Goal: Task Accomplishment & Management: Use online tool/utility

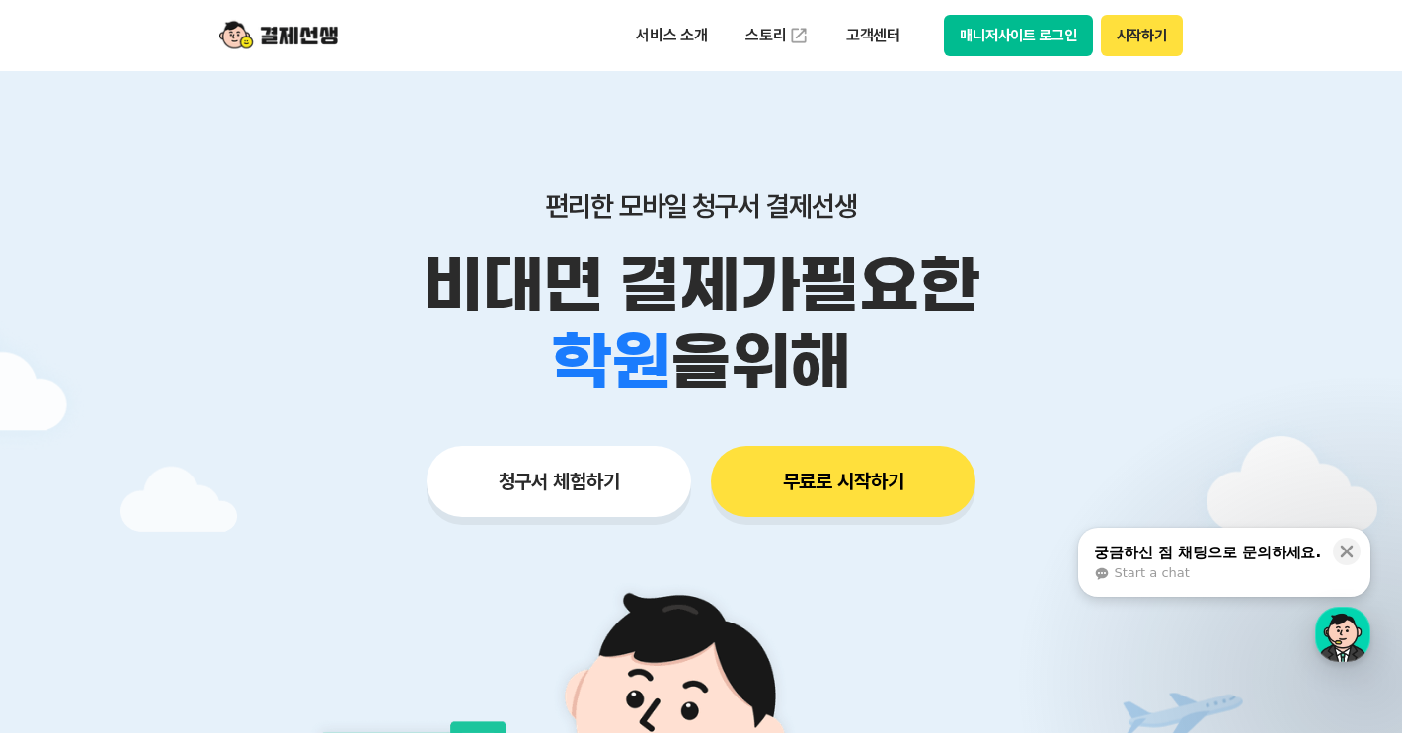
click at [468, 462] on button "청구서 체험하기" at bounding box center [558, 481] width 265 height 71
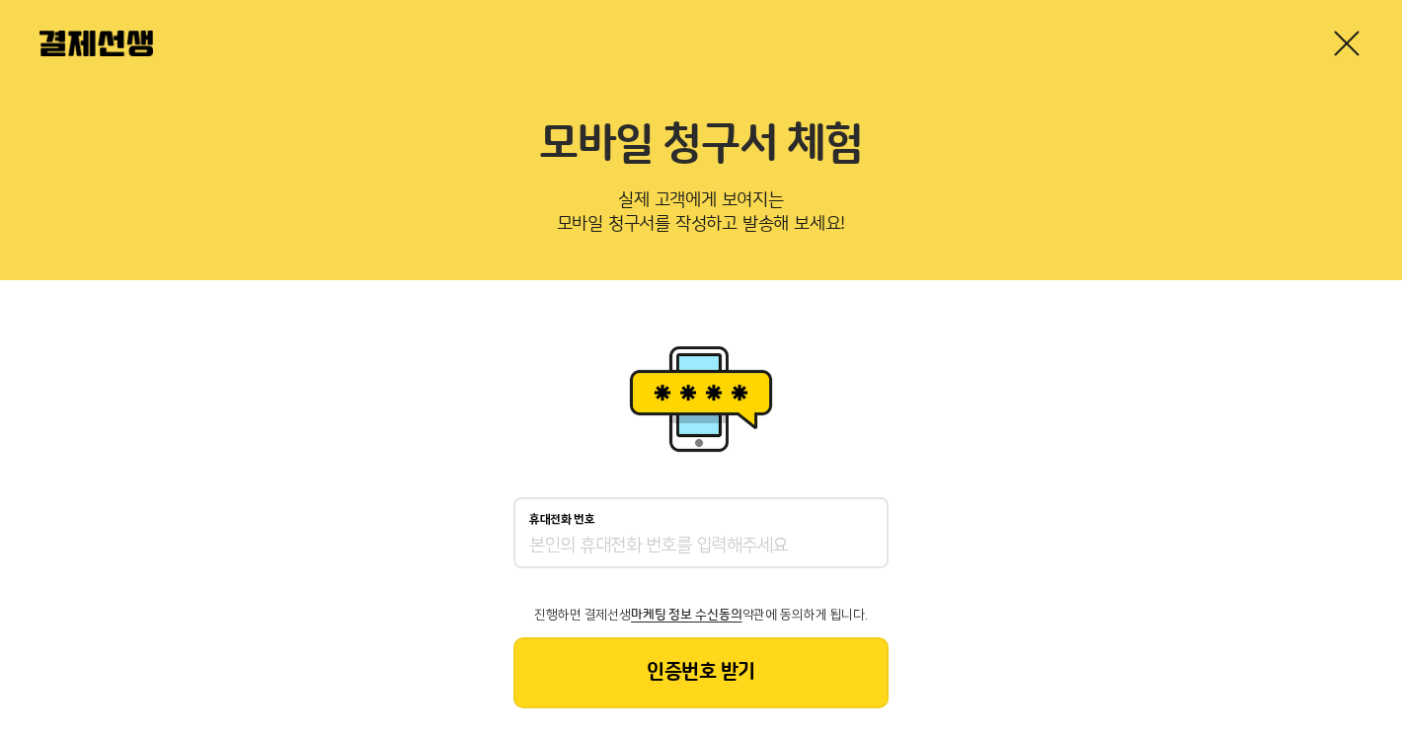
click at [570, 544] on input "휴대전화 번호" at bounding box center [700, 547] width 343 height 24
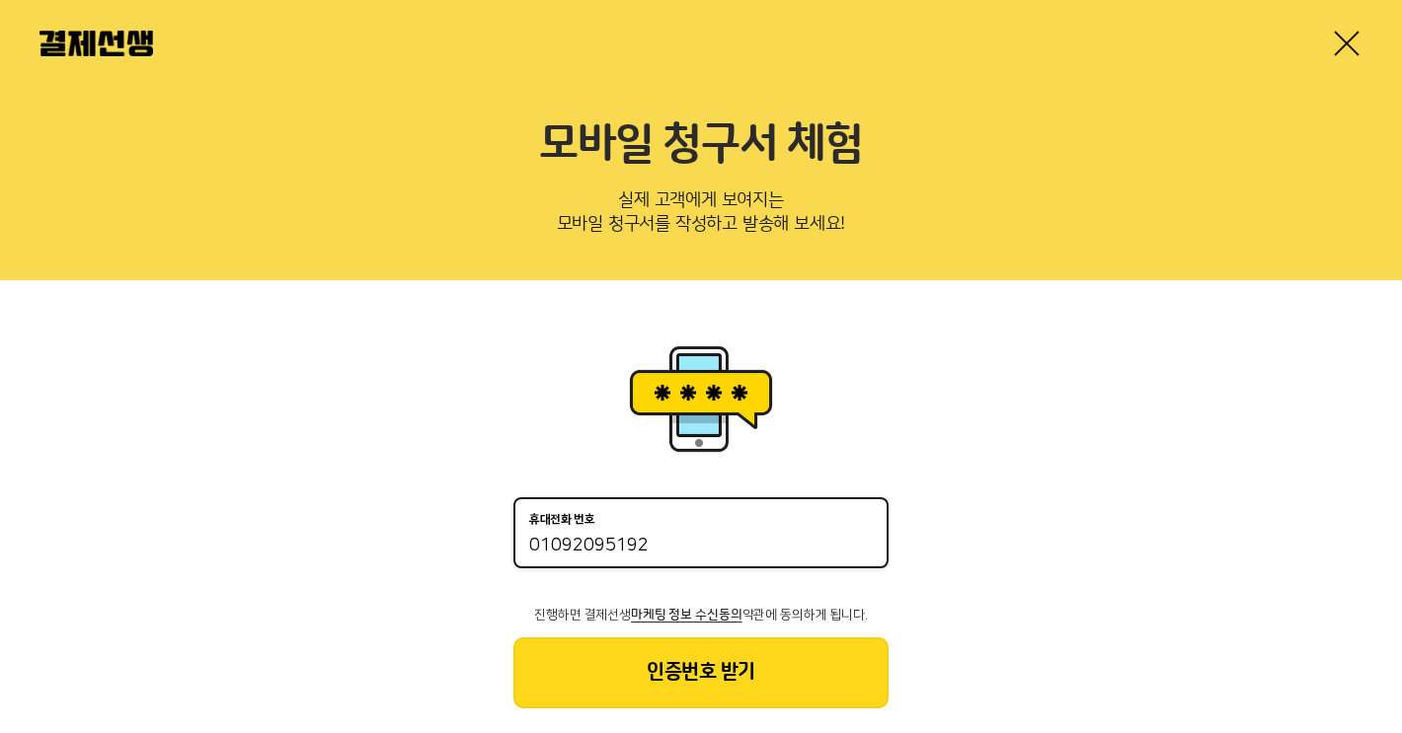
type input "01092095192"
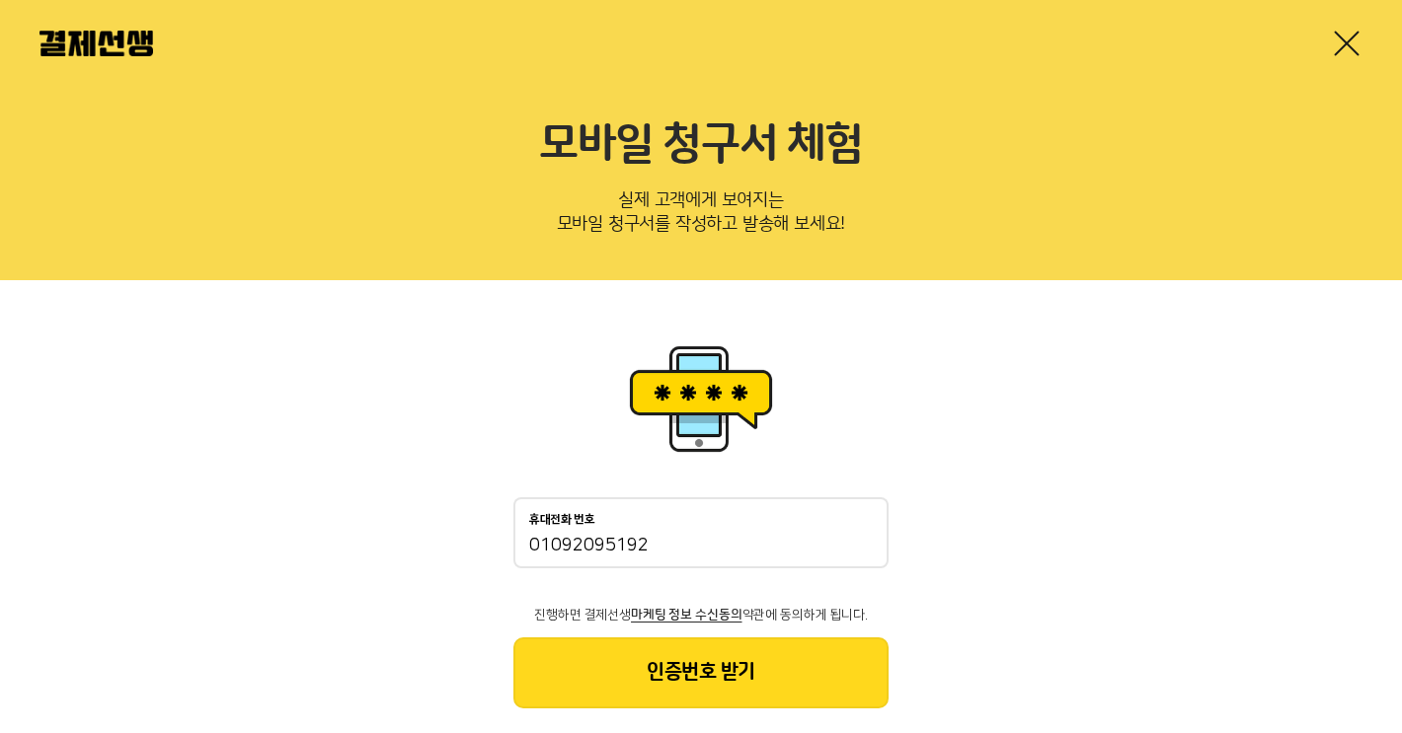
click at [636, 662] on button "인증번호 받기" at bounding box center [700, 673] width 375 height 71
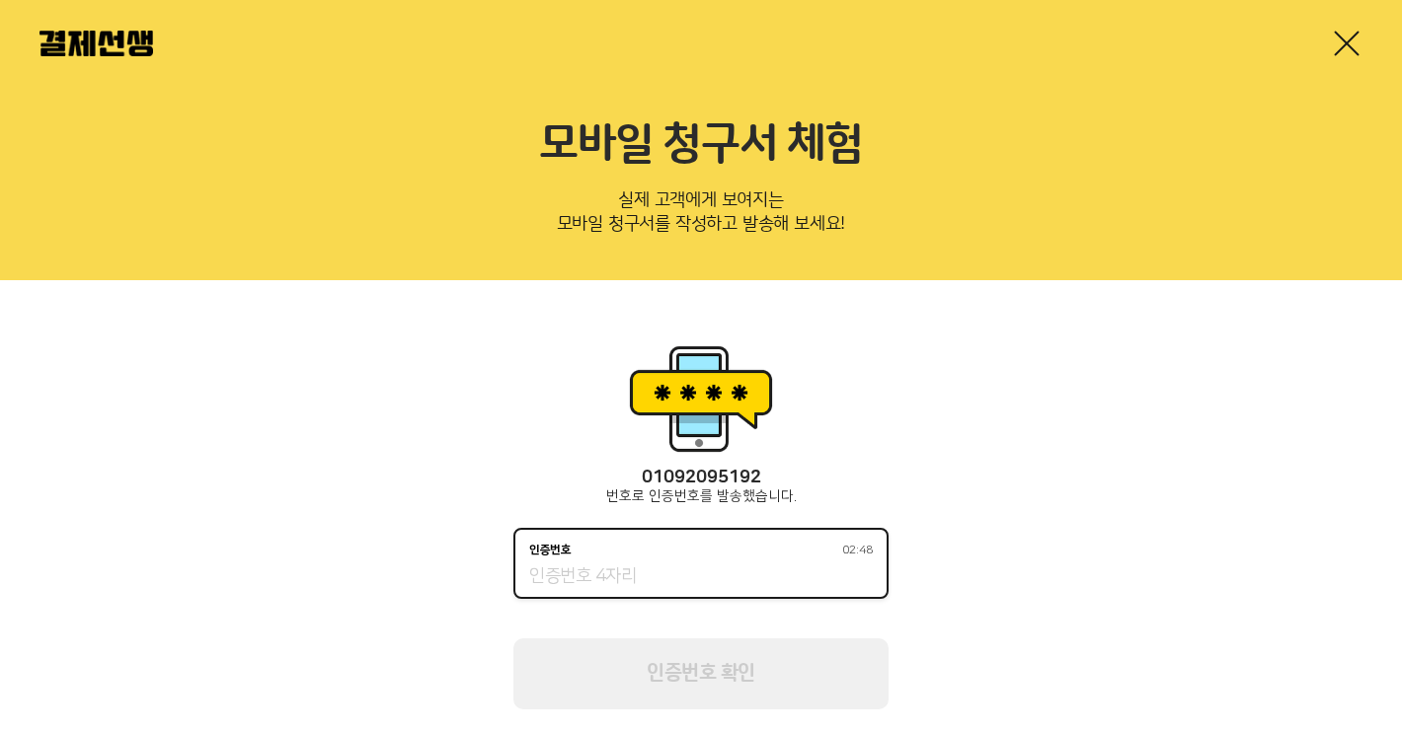
click at [780, 583] on input "인증번호 02:48" at bounding box center [700, 578] width 343 height 24
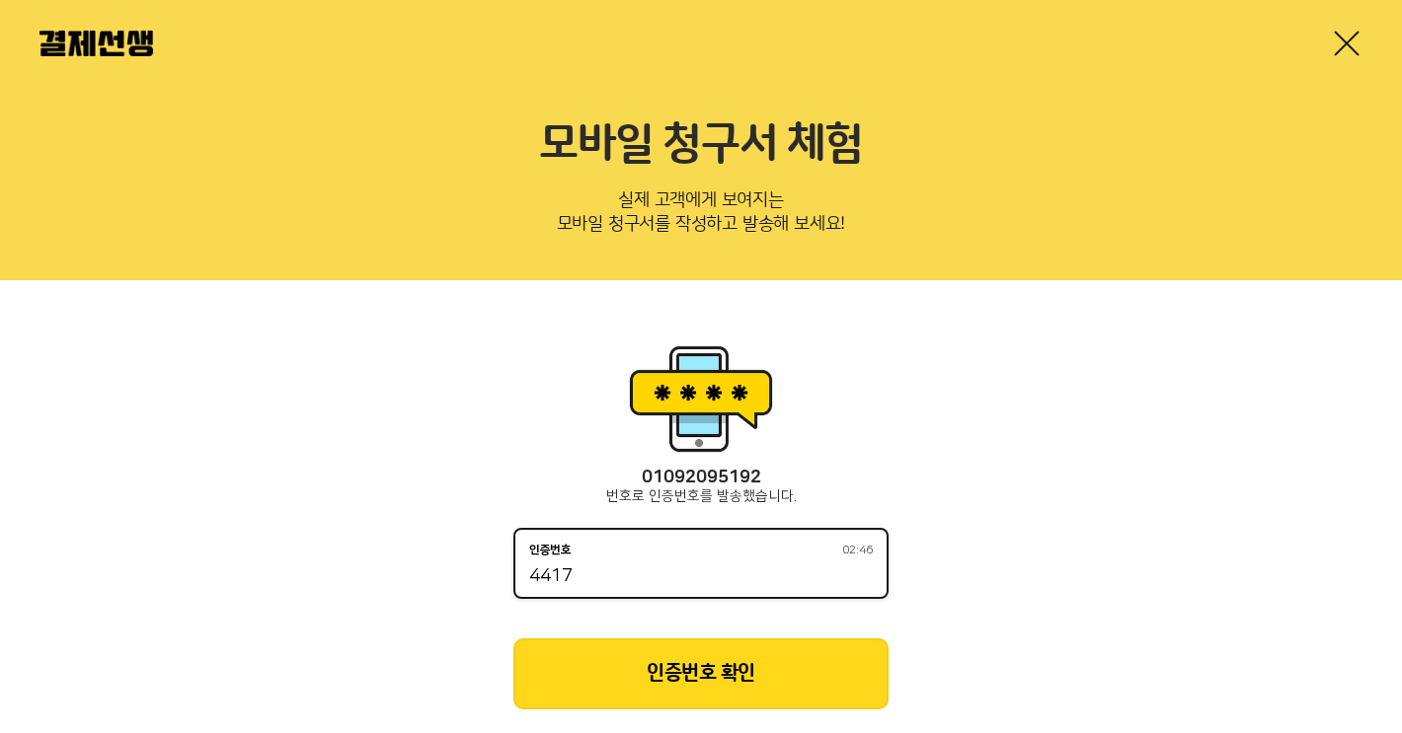
type input "4417"
click at [822, 687] on button "인증번호 확인" at bounding box center [700, 674] width 375 height 71
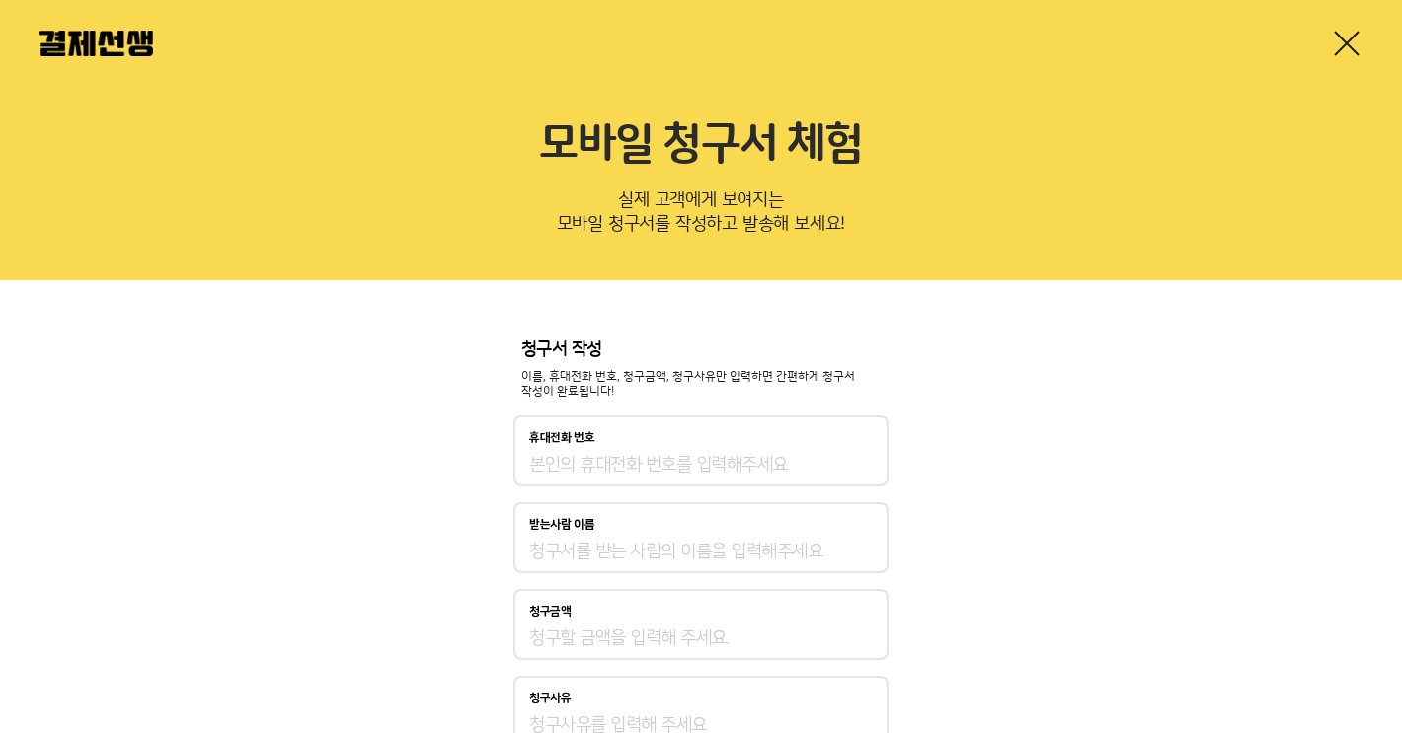
type input "01092095192"
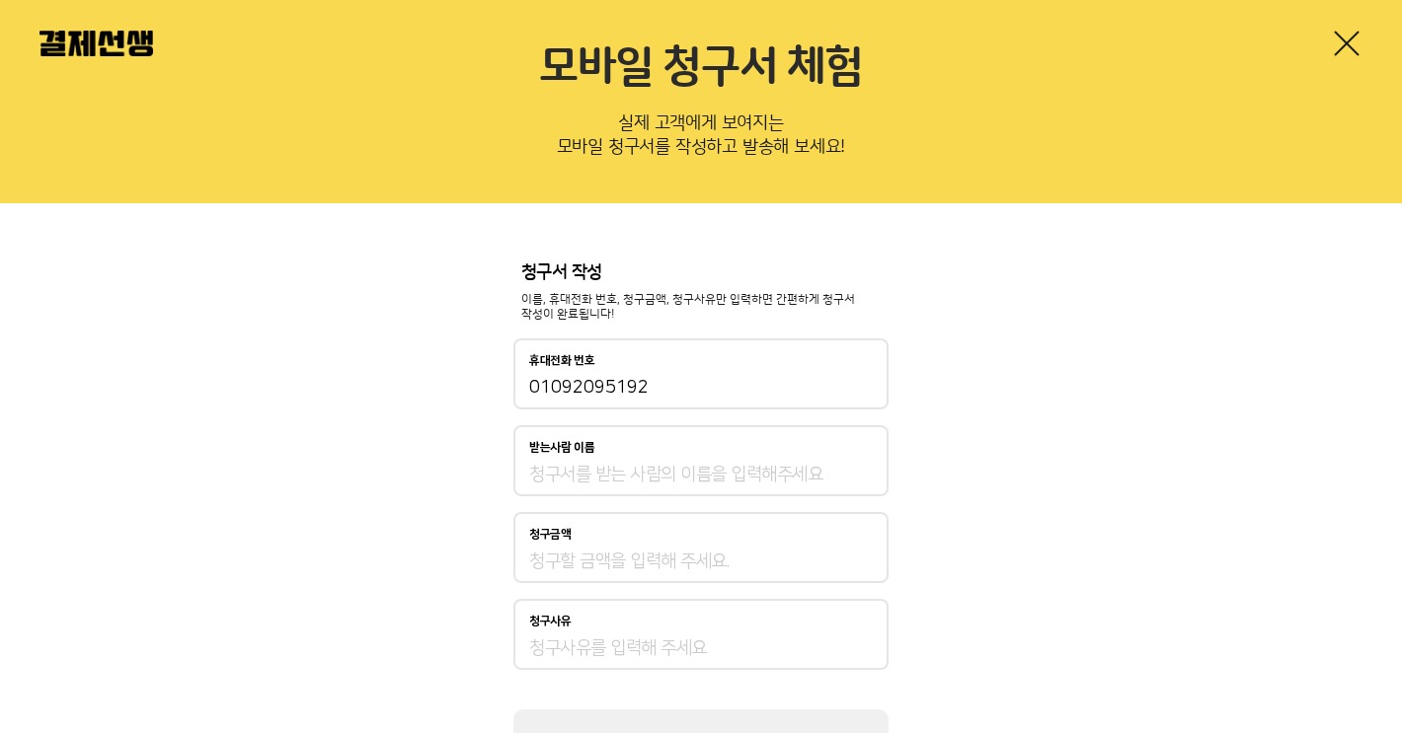
scroll to position [92, 0]
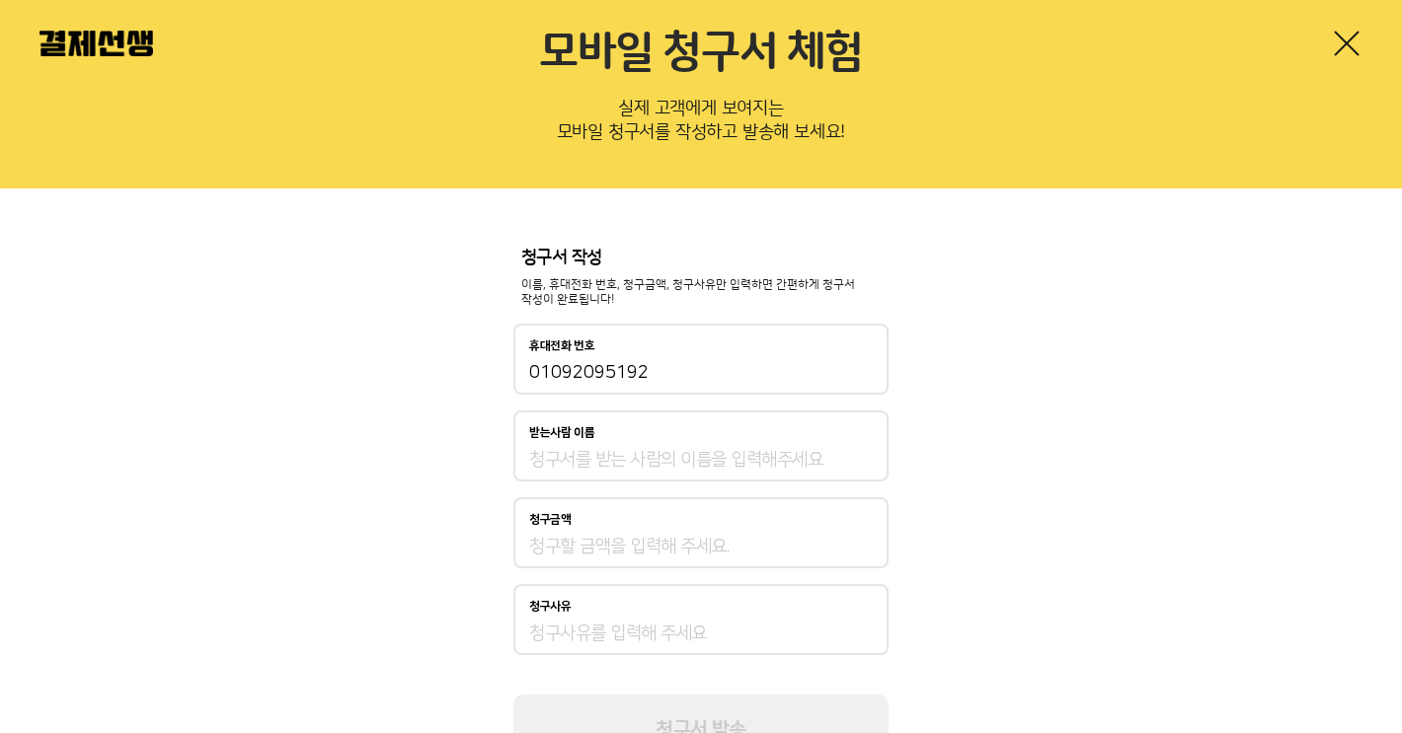
click at [835, 438] on div "받는사람 이름" at bounding box center [700, 446] width 375 height 71
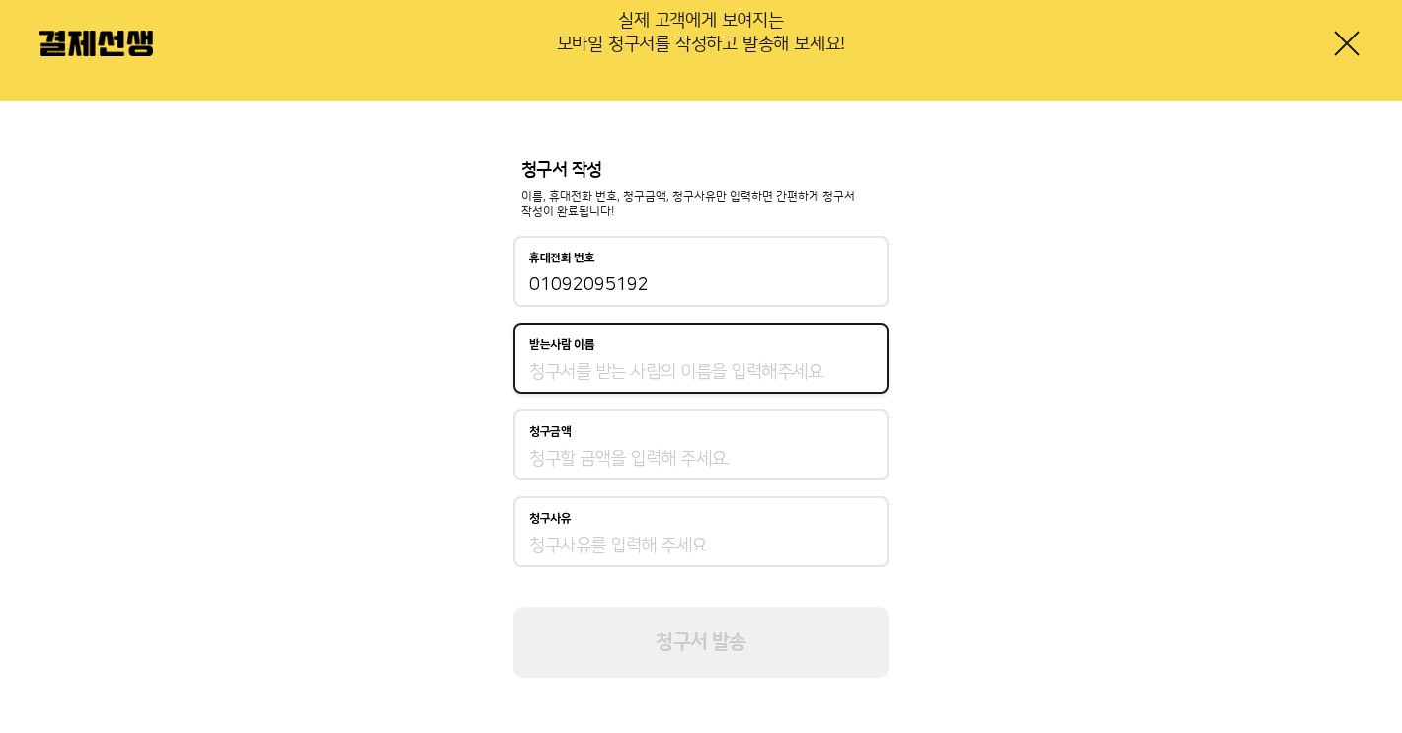
scroll to position [179, 0]
type input "[PERSON_NAME]"
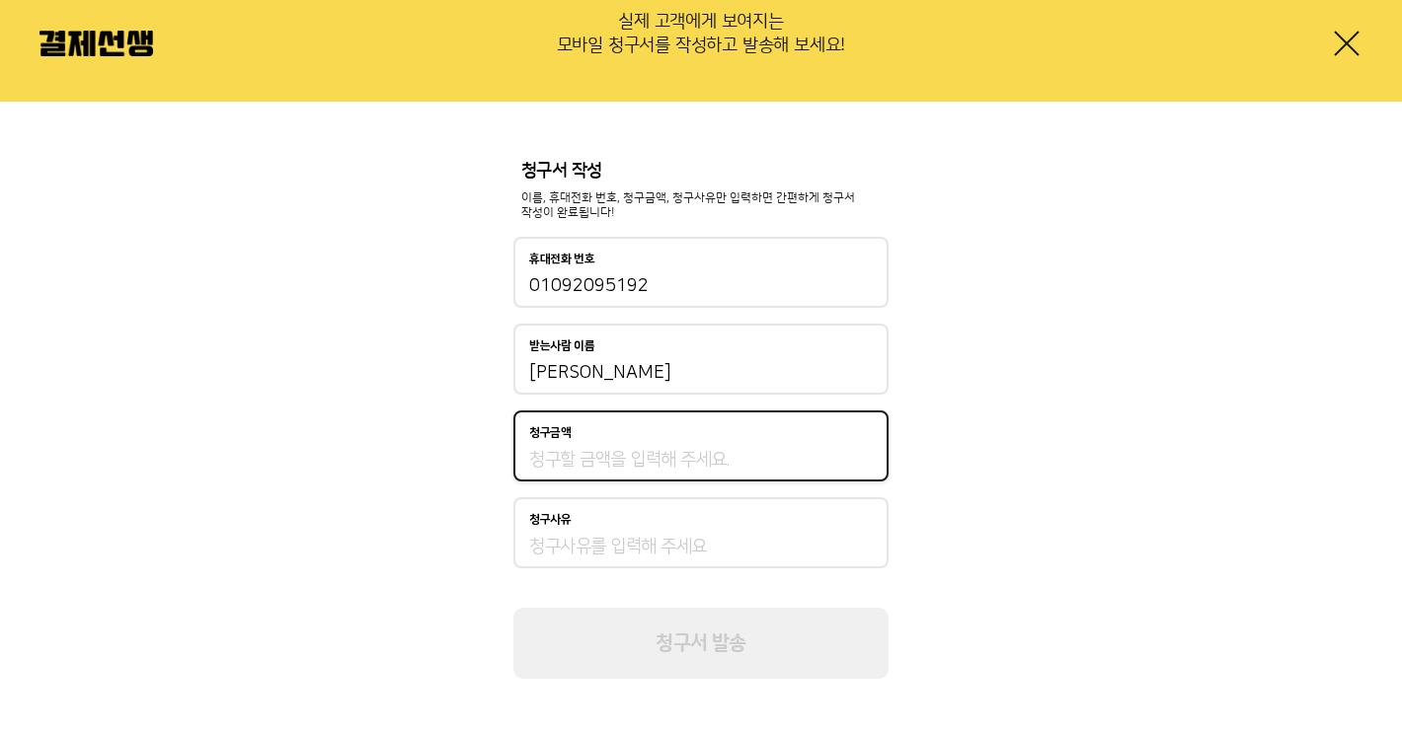
type input "1"
type input "260,000"
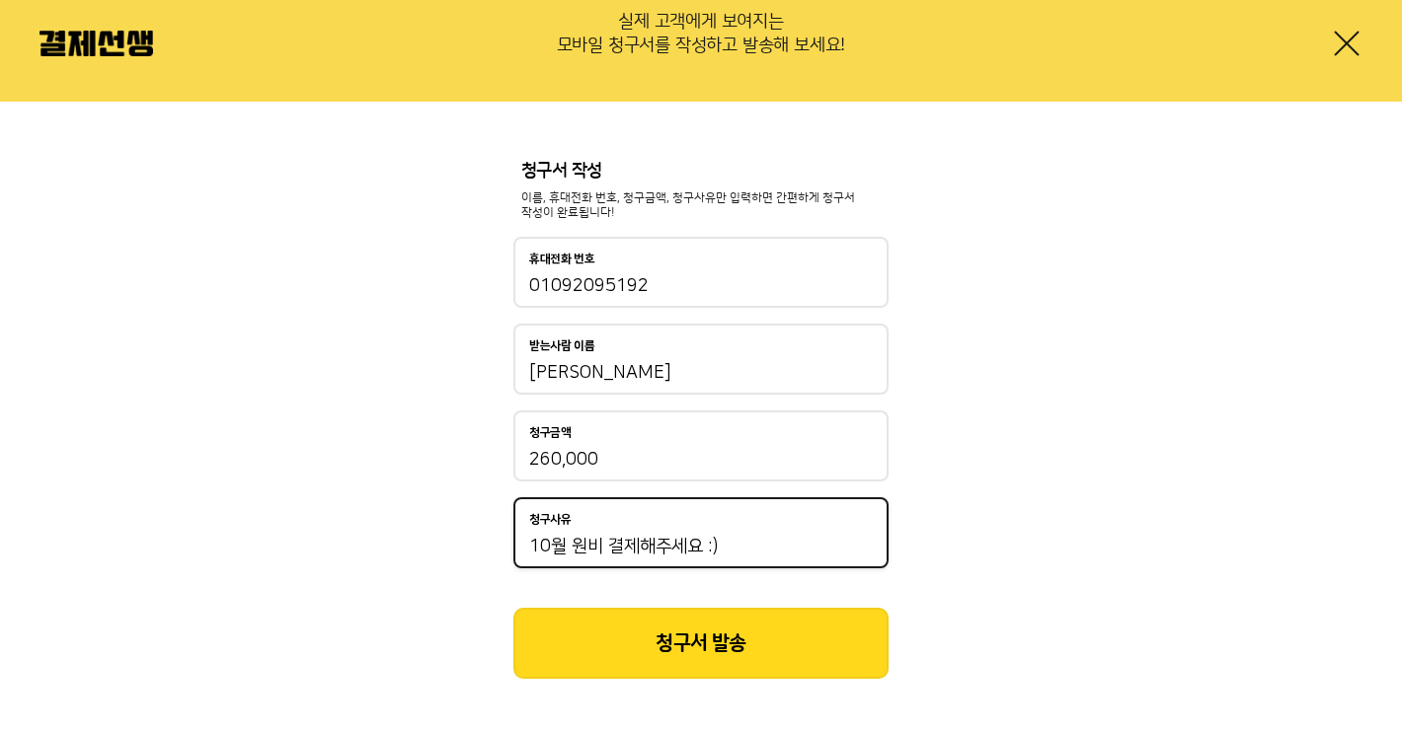
type input "10월 원비 결제해주세요 :)"
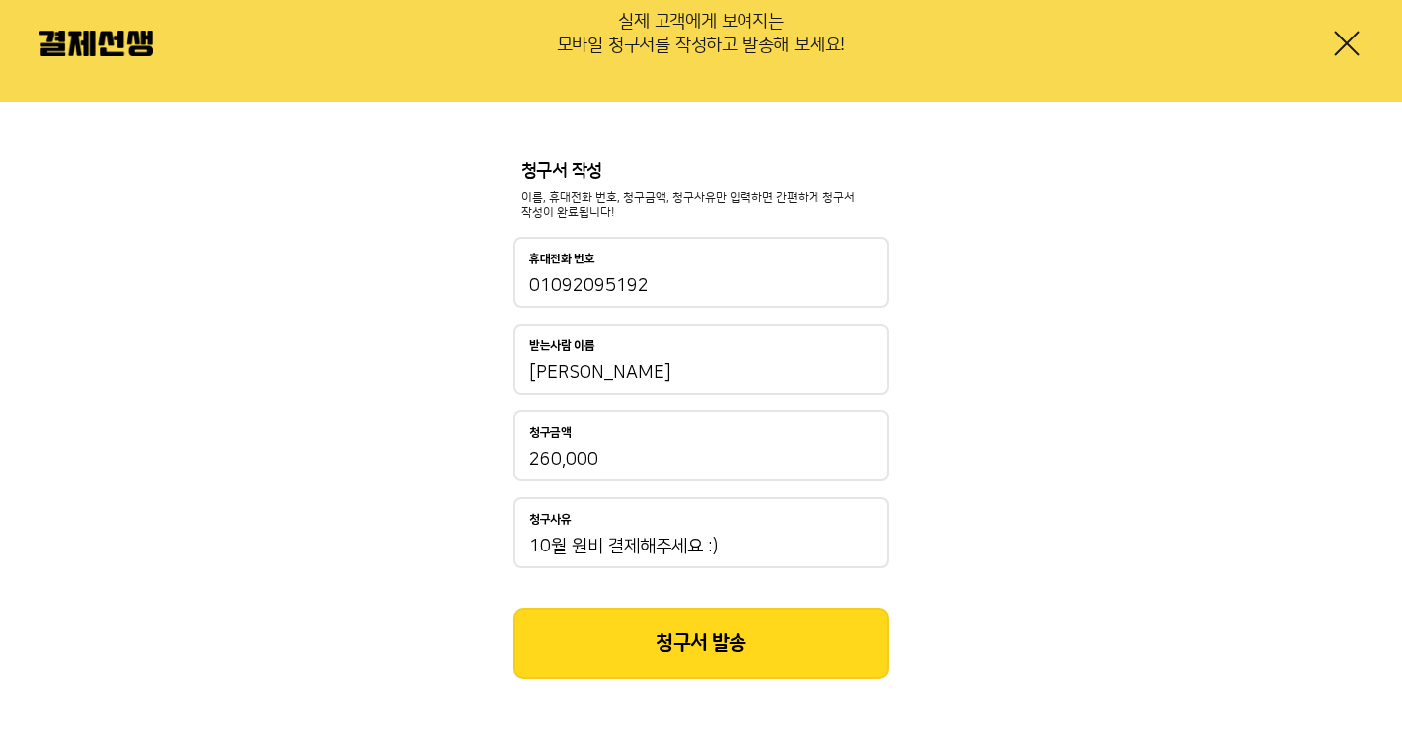
click at [753, 640] on button "청구서 발송" at bounding box center [700, 643] width 375 height 71
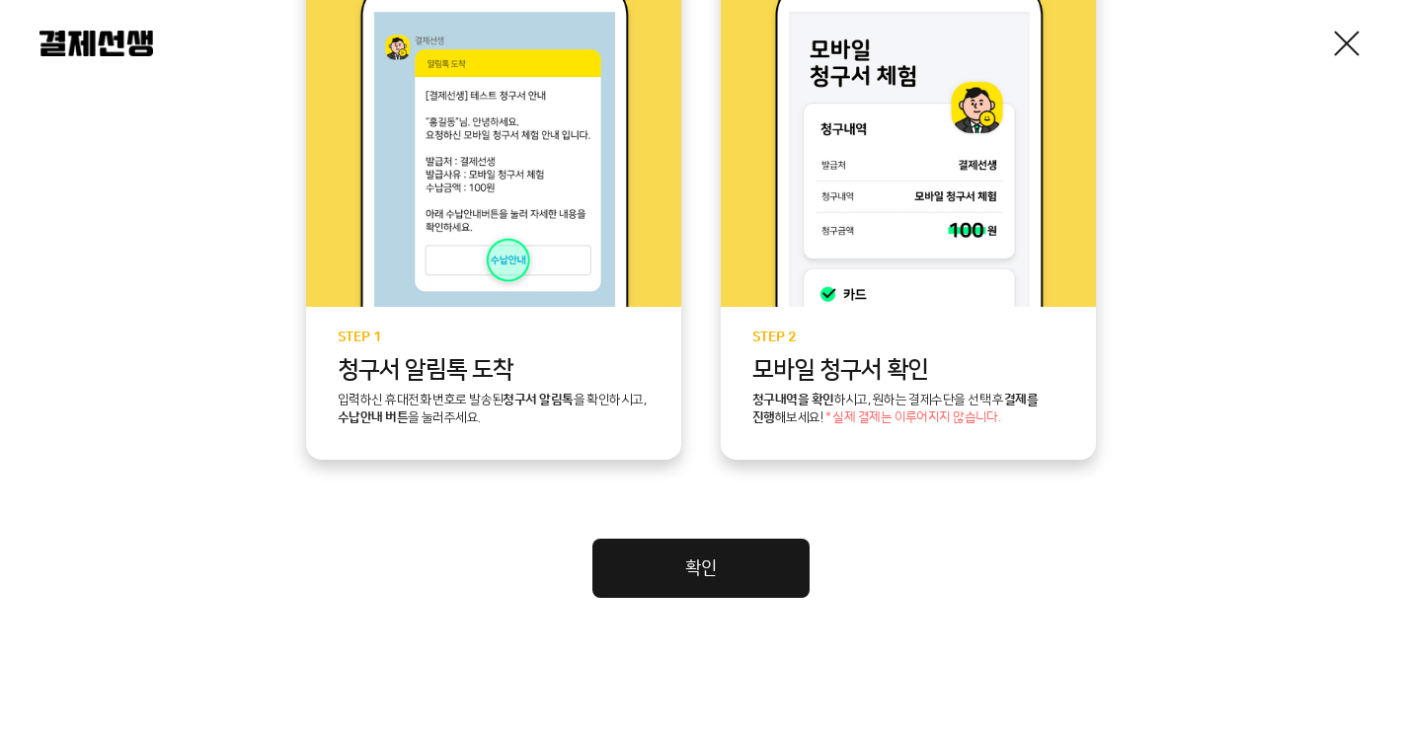
scroll to position [539, 0]
click at [752, 576] on link "확인" at bounding box center [700, 569] width 217 height 59
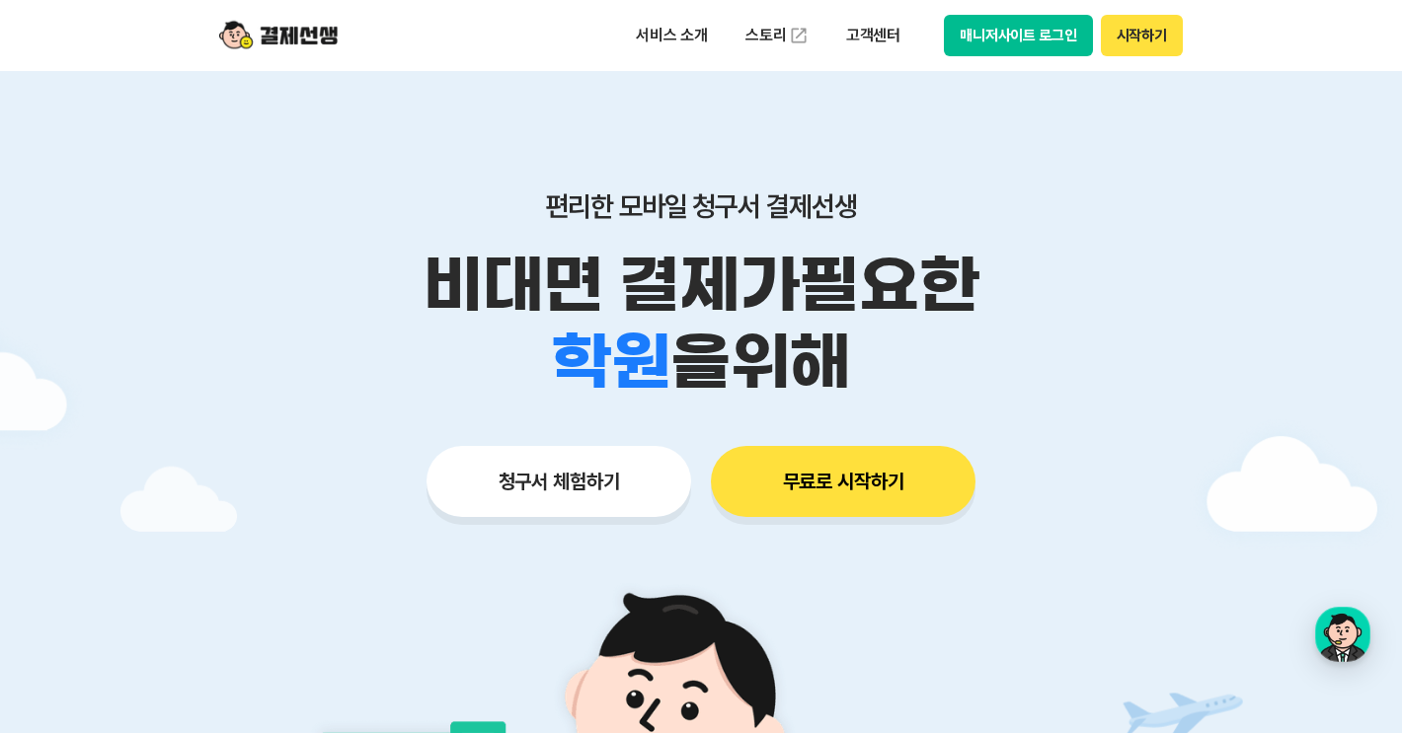
drag, startPoint x: 815, startPoint y: 496, endPoint x: 757, endPoint y: 611, distance: 128.4
click at [757, 611] on main "편리한 모바일 청구서 결제선생 비대면 결제가 필요한 학원 공부방 호텔 쇼핑몰 병원 배달 보험사 항공사 골프장 을 위해 청구서 체험하기 무료로 …" at bounding box center [701, 591] width 1402 height 1041
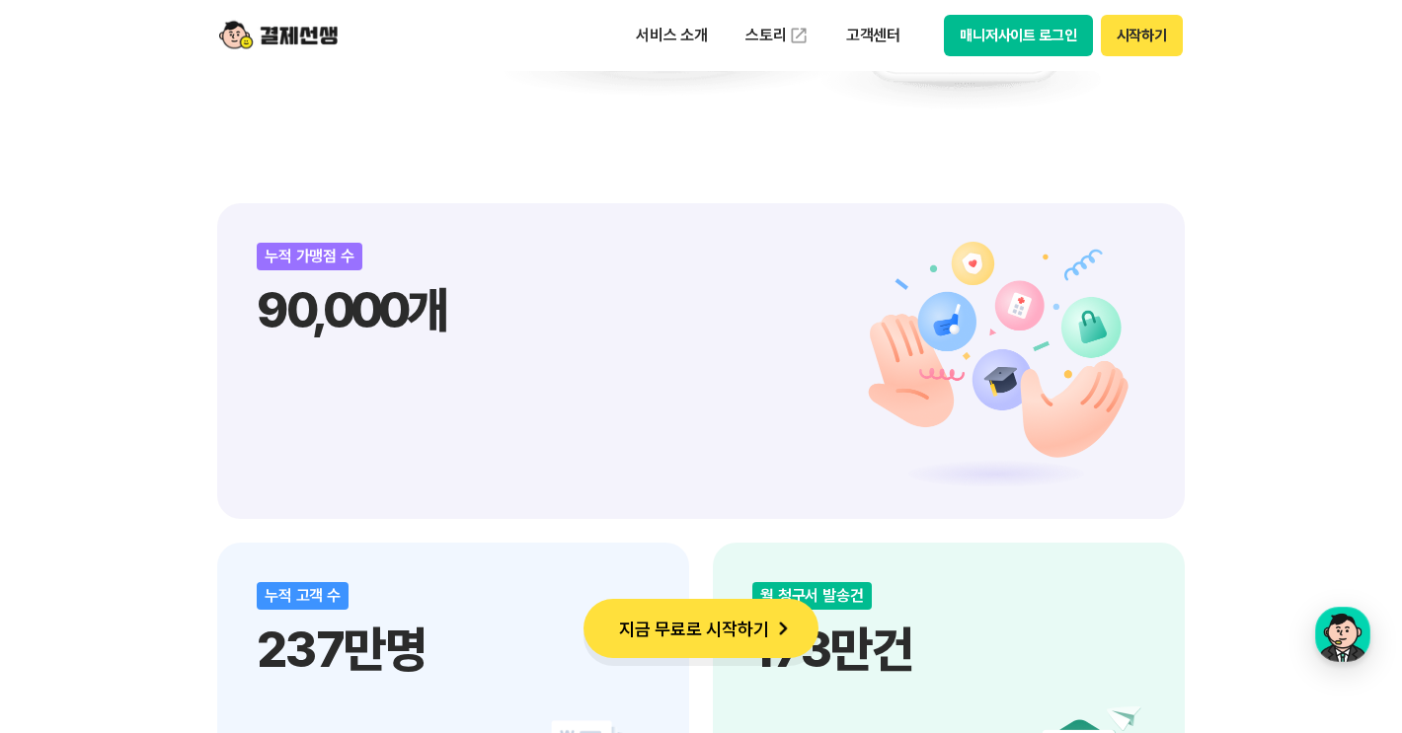
scroll to position [2161, 0]
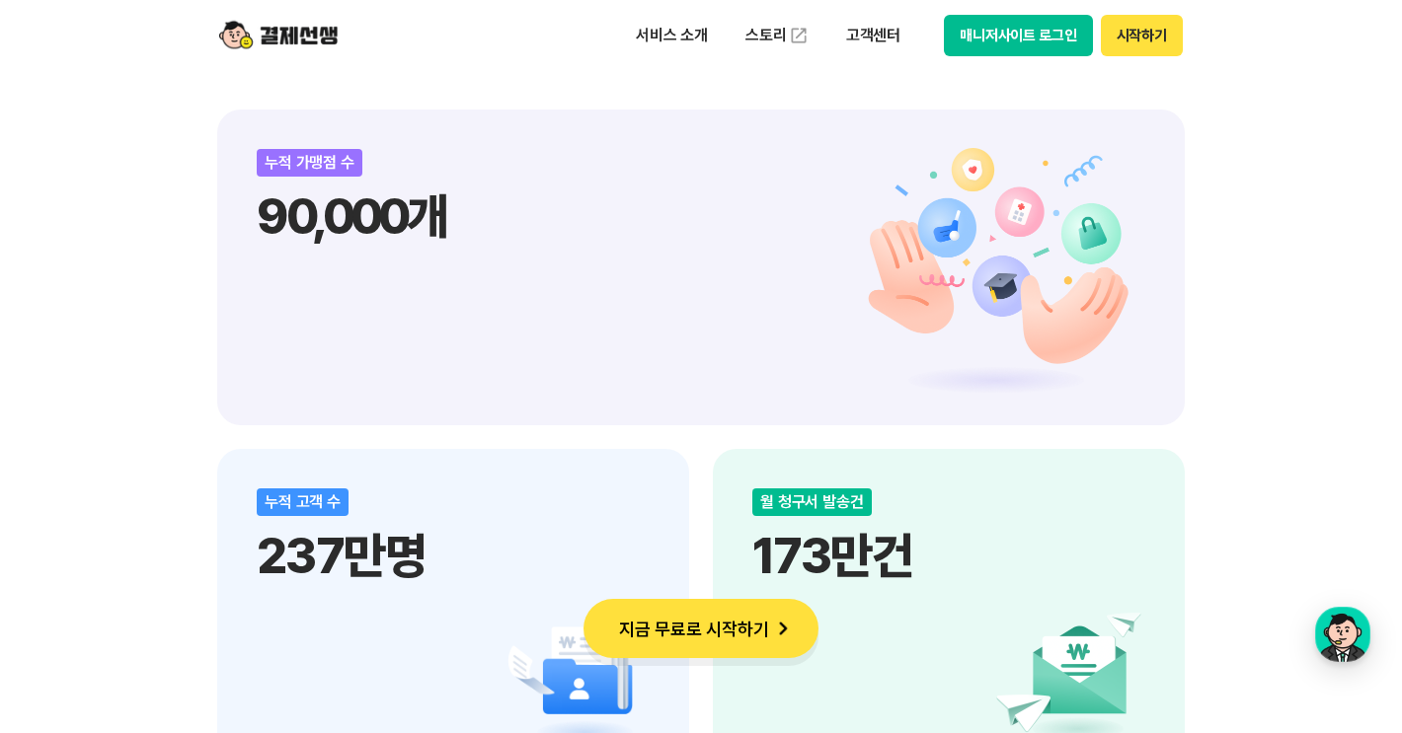
click at [831, 325] on div "누적 가맹점 수 90,000개" at bounding box center [700, 268] width 967 height 316
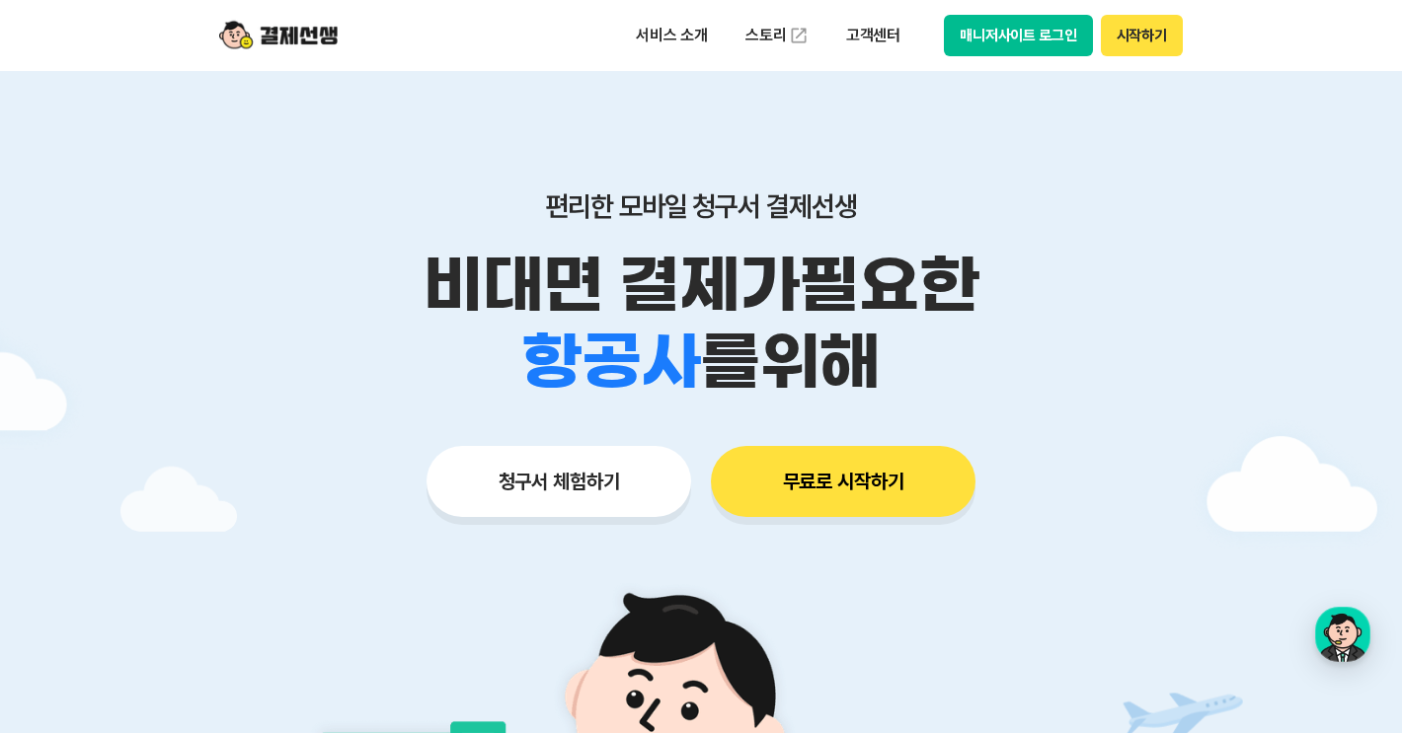
scroll to position [0, 0]
click at [661, 32] on p "서비스 소개" at bounding box center [672, 36] width 100 height 36
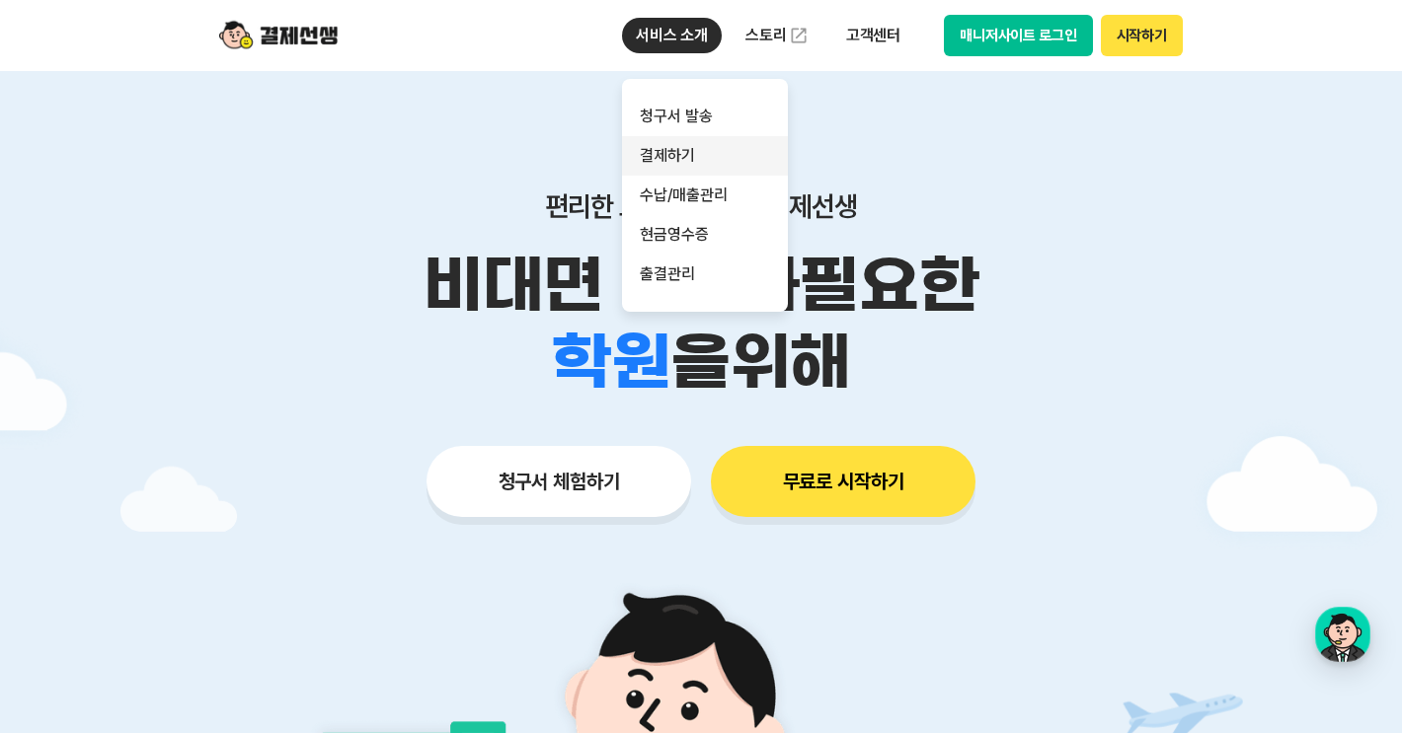
click at [669, 156] on link "결제하기" at bounding box center [705, 155] width 166 height 39
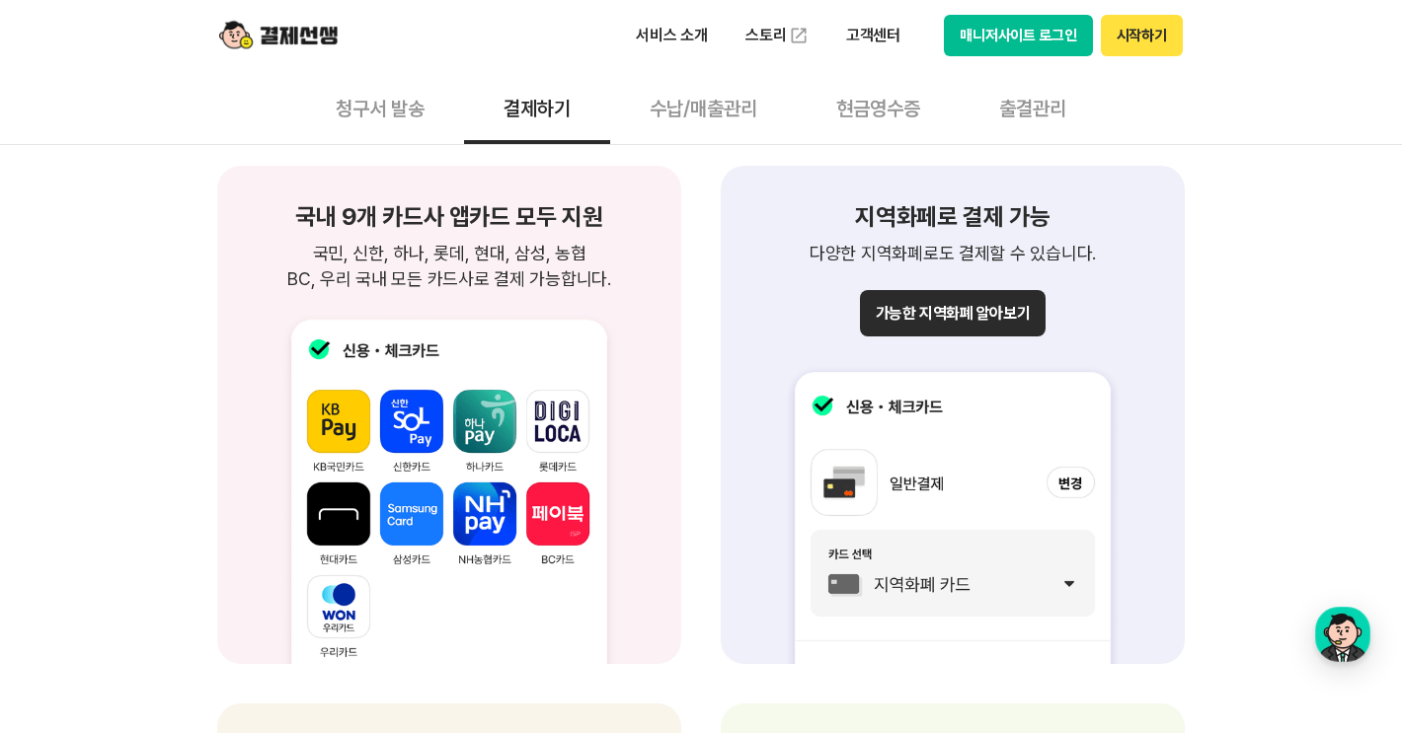
scroll to position [2115, 0]
click at [925, 310] on button "가능한 지역화폐 알아보기" at bounding box center [953, 312] width 186 height 46
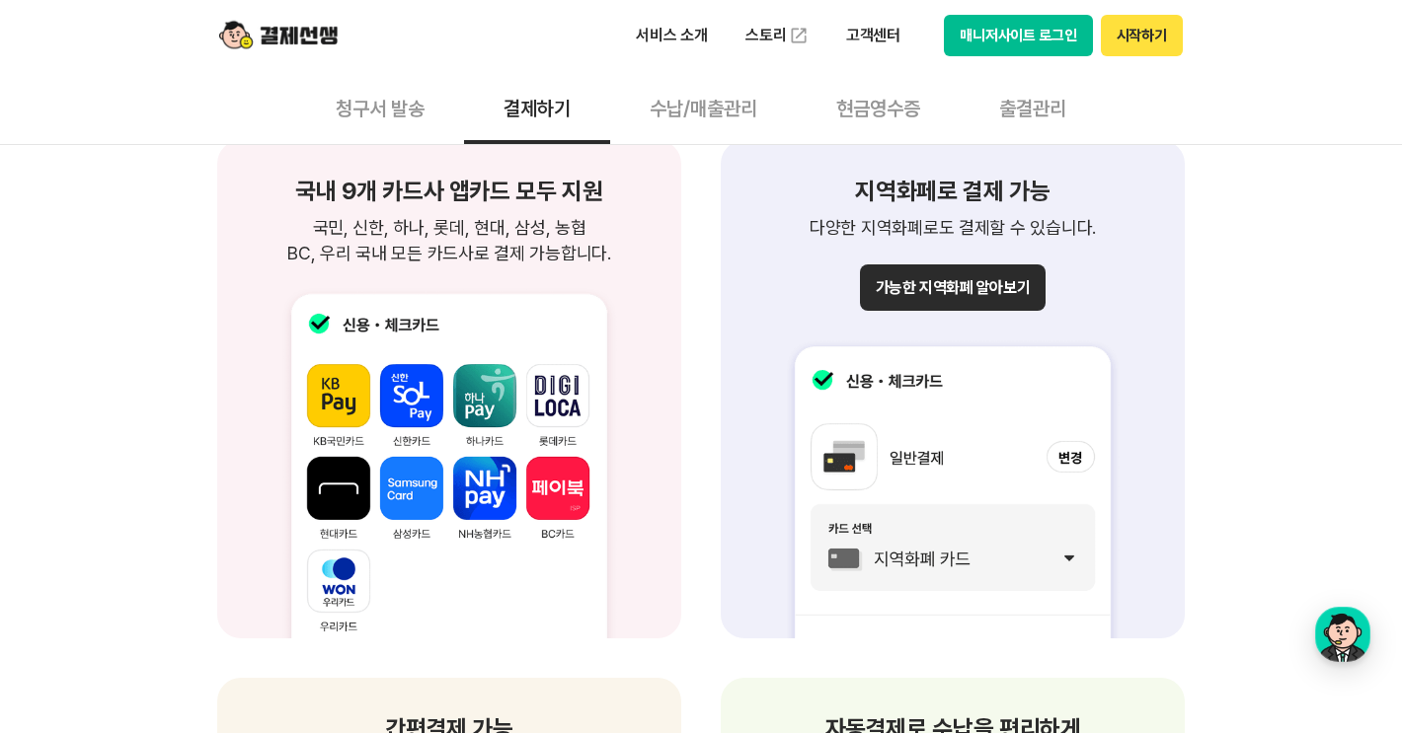
click at [410, 114] on button "청구서 발송" at bounding box center [380, 107] width 168 height 73
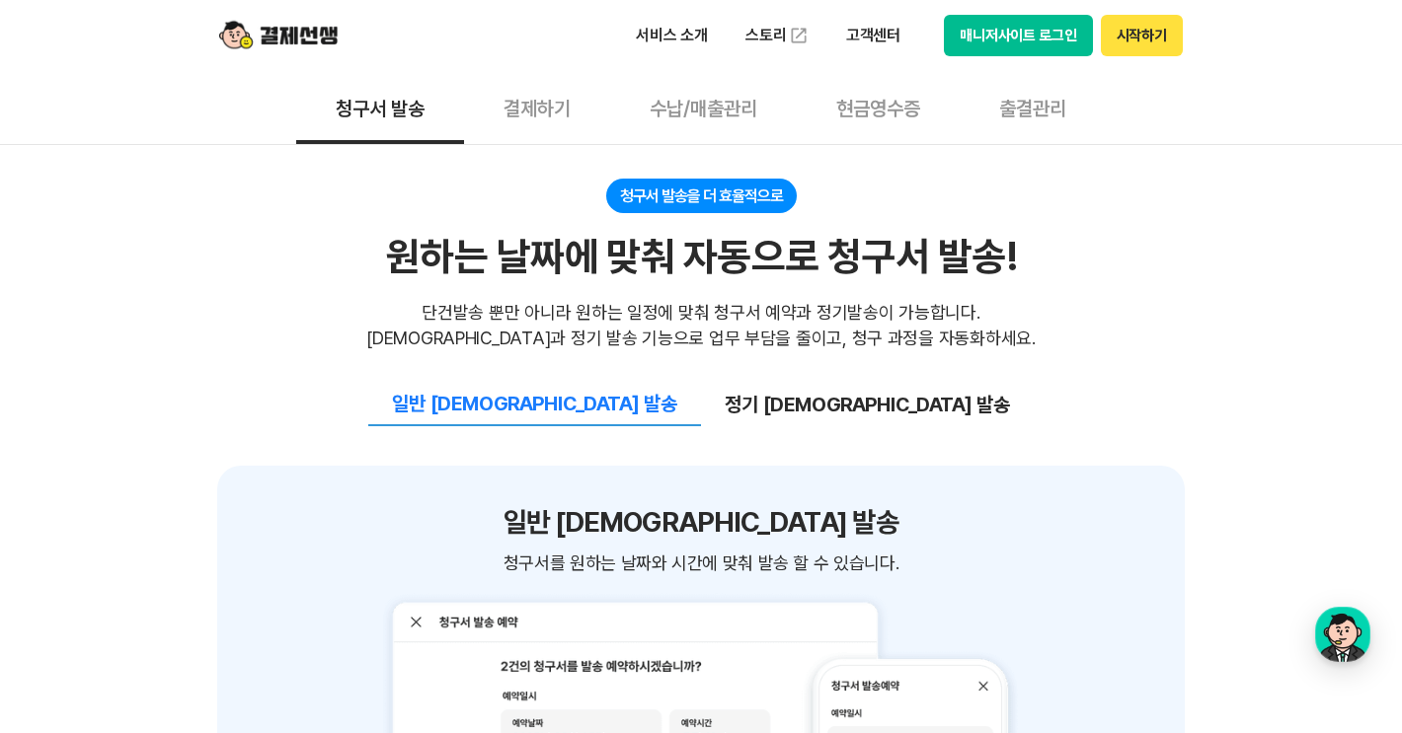
scroll to position [2106, 0]
click at [767, 384] on button "정기 [DEMOGRAPHIC_DATA] 발송" at bounding box center [867, 404] width 333 height 41
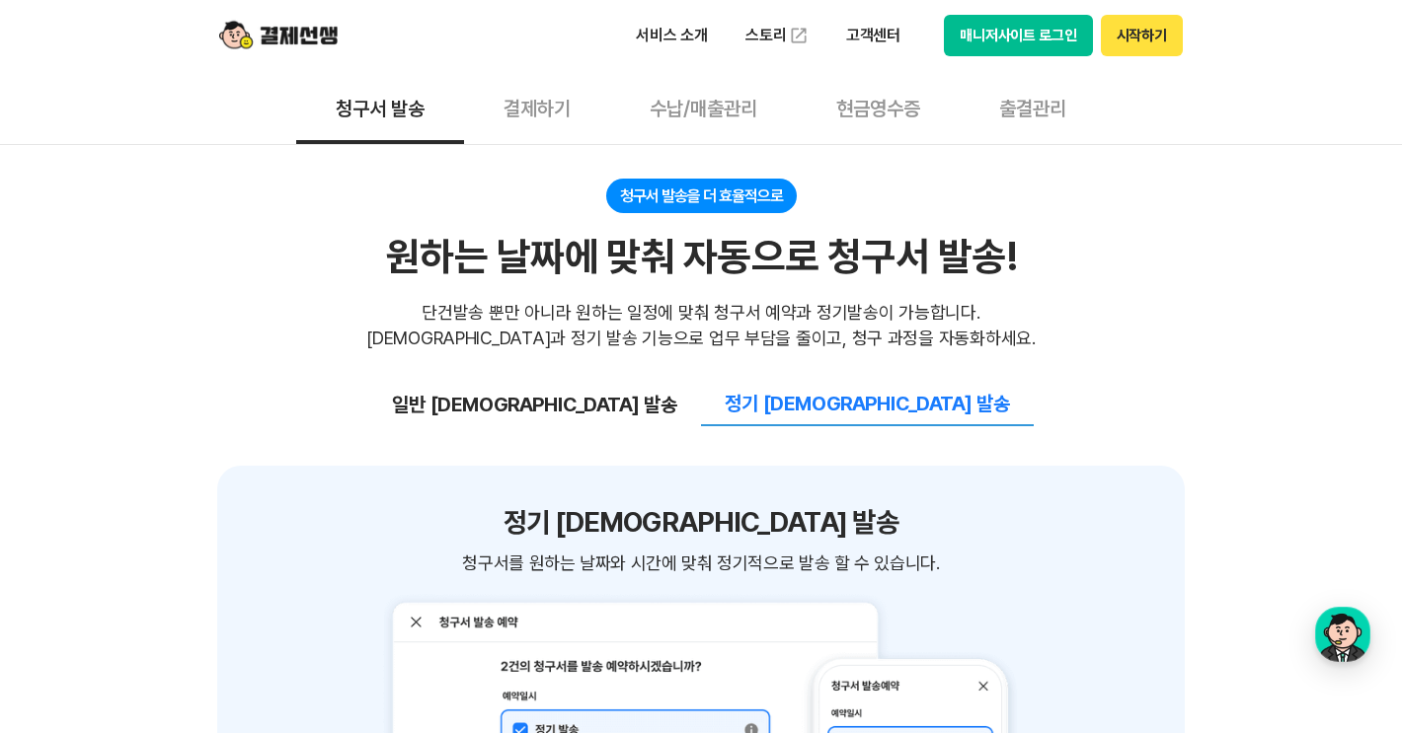
click at [653, 384] on button "일반 [DEMOGRAPHIC_DATA] 발송" at bounding box center [534, 404] width 333 height 41
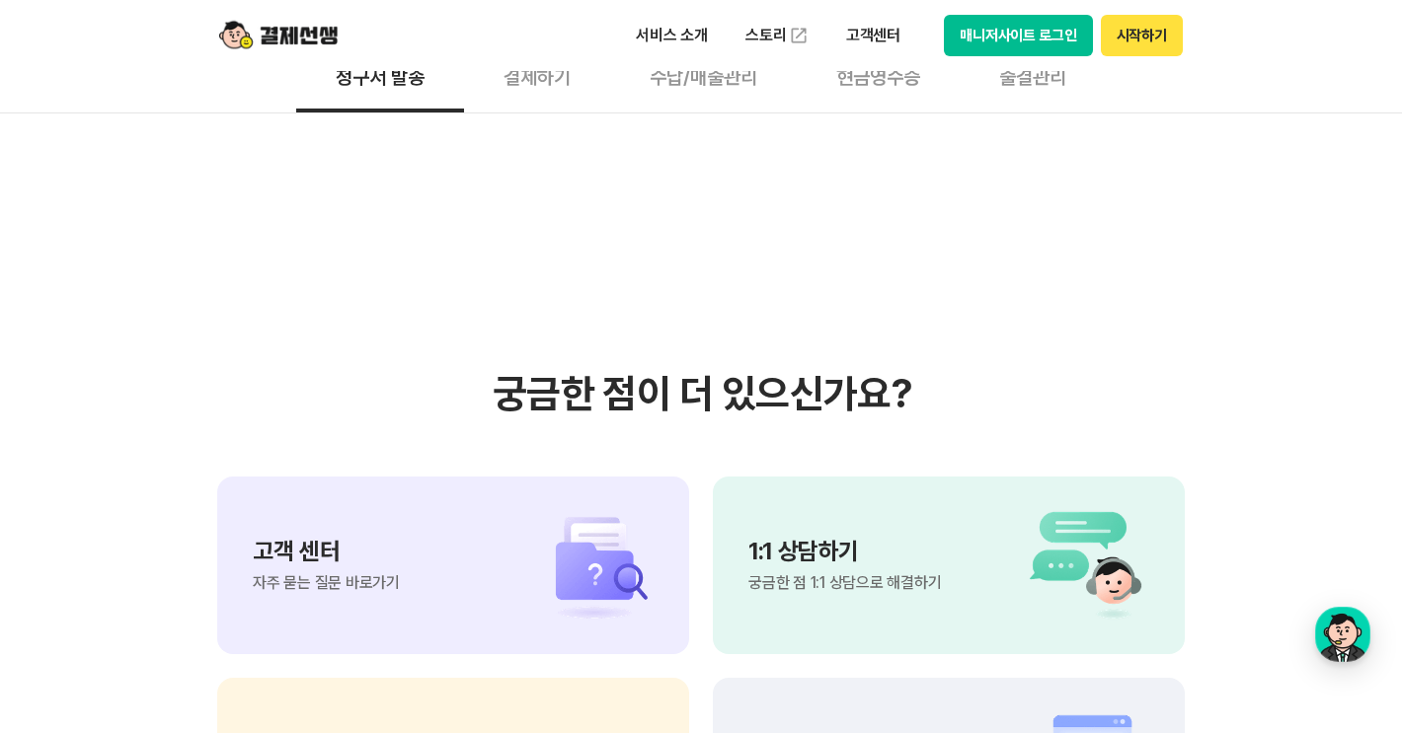
scroll to position [4460, 0]
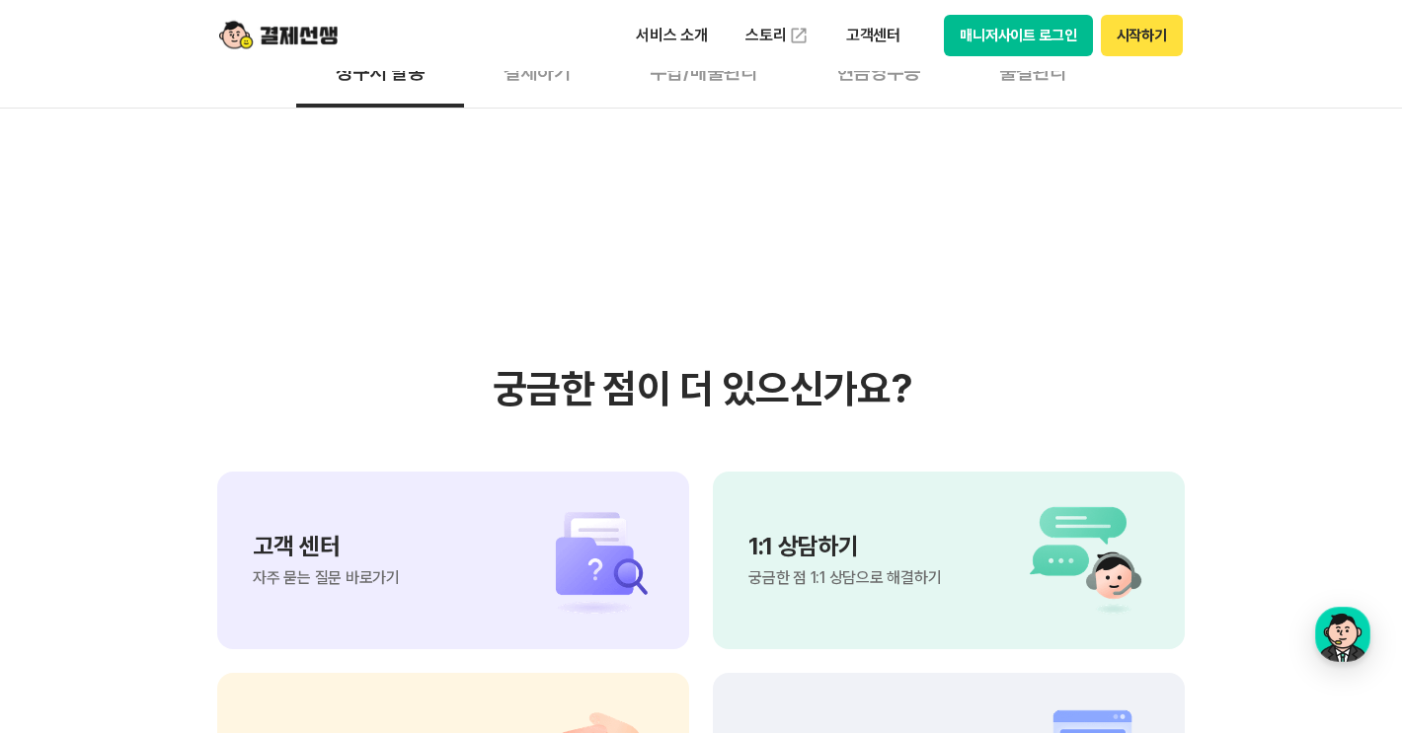
click at [781, 472] on div "1:1 상담하기 궁금한 점 1:1 상담으로 해결하기" at bounding box center [949, 561] width 472 height 178
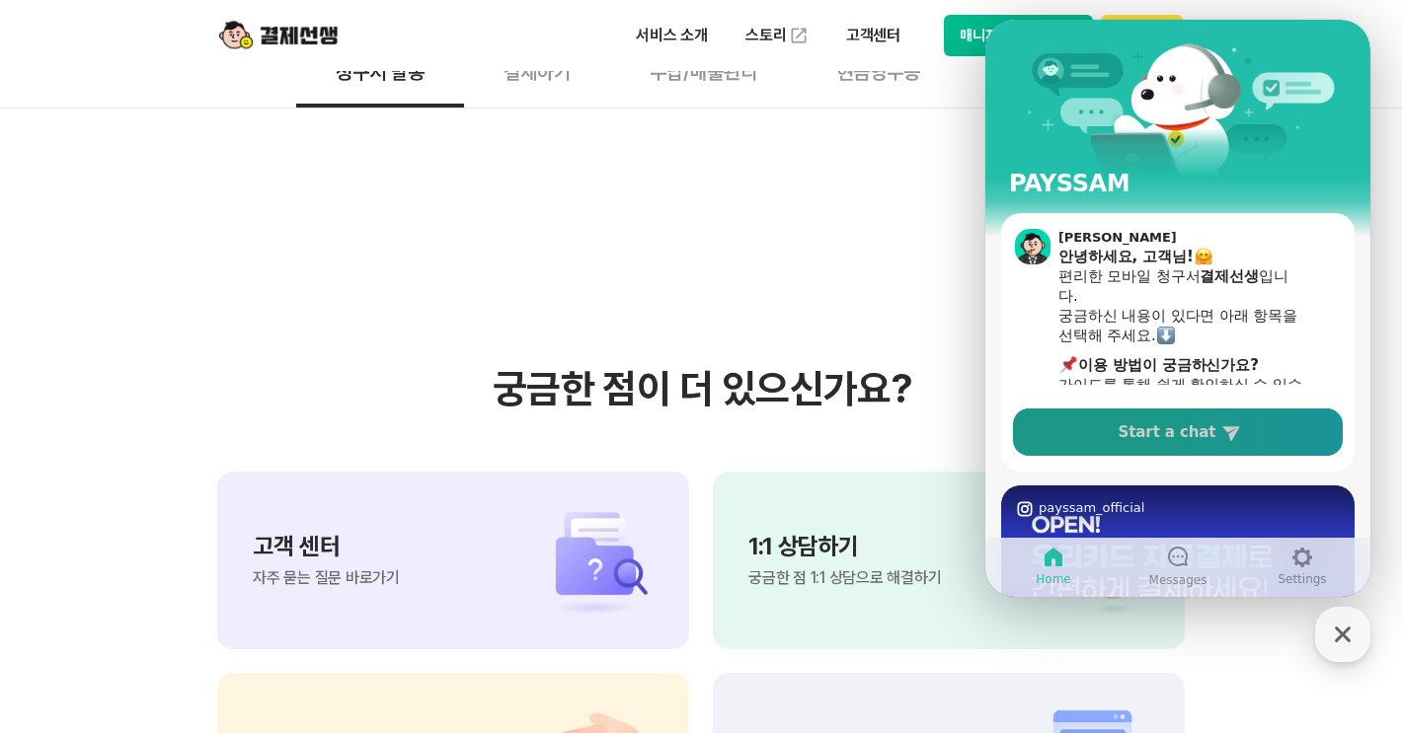
scroll to position [2, 0]
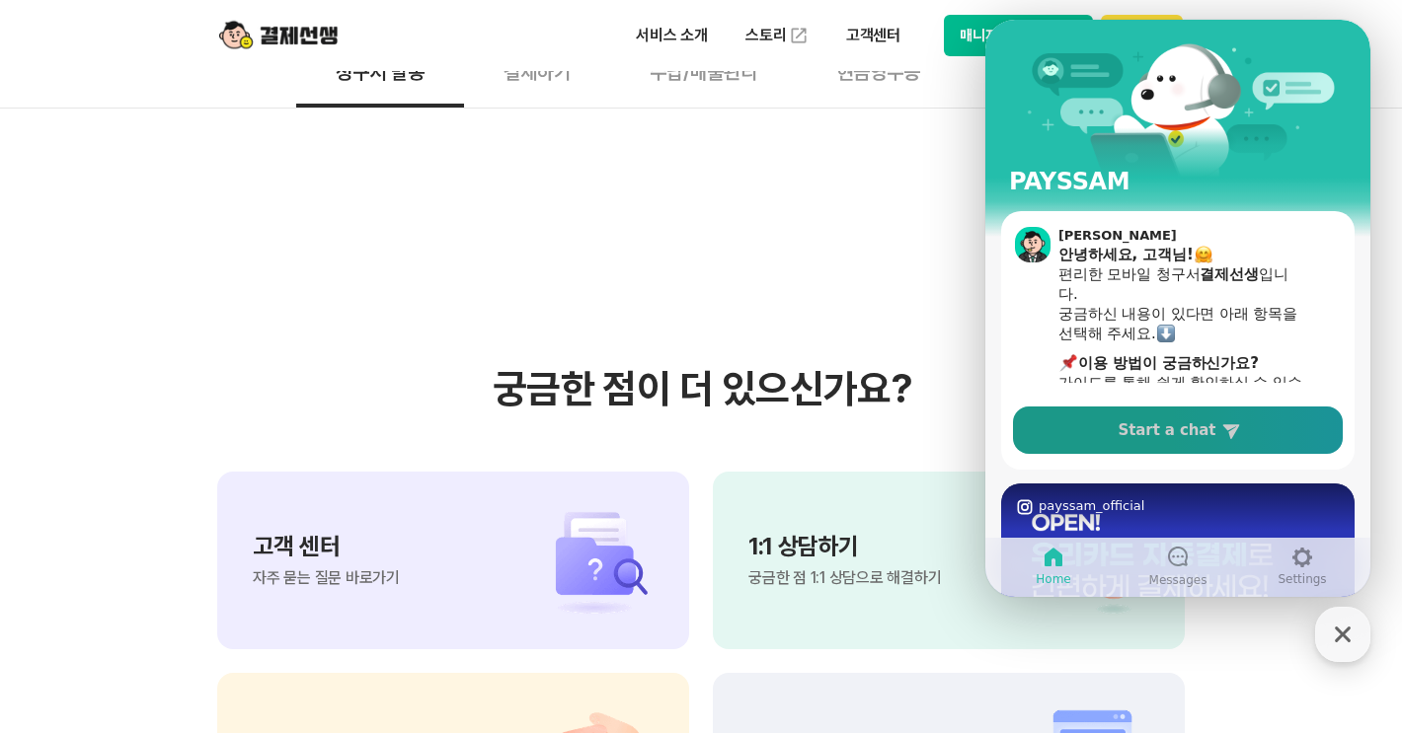
click at [1045, 434] on link "Start a chat" at bounding box center [1178, 430] width 330 height 47
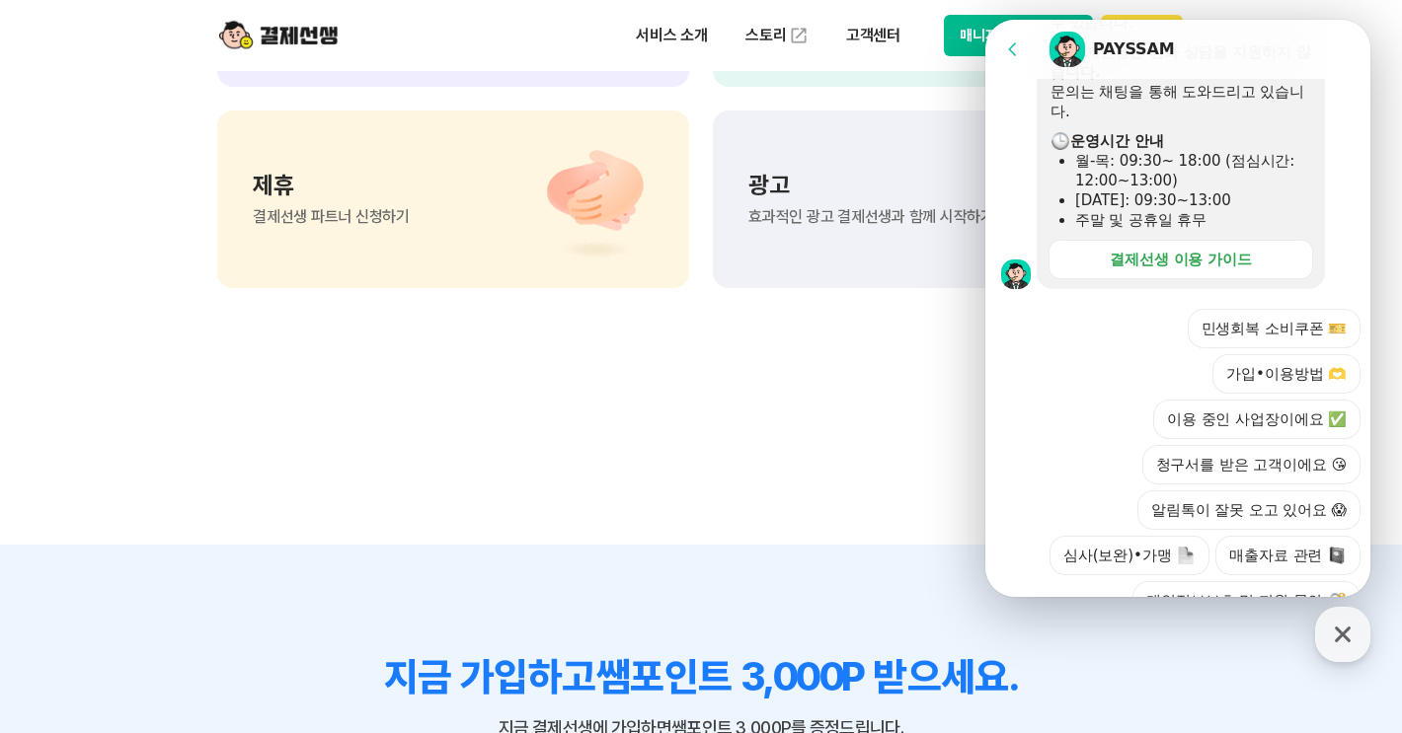
scroll to position [5168, 0]
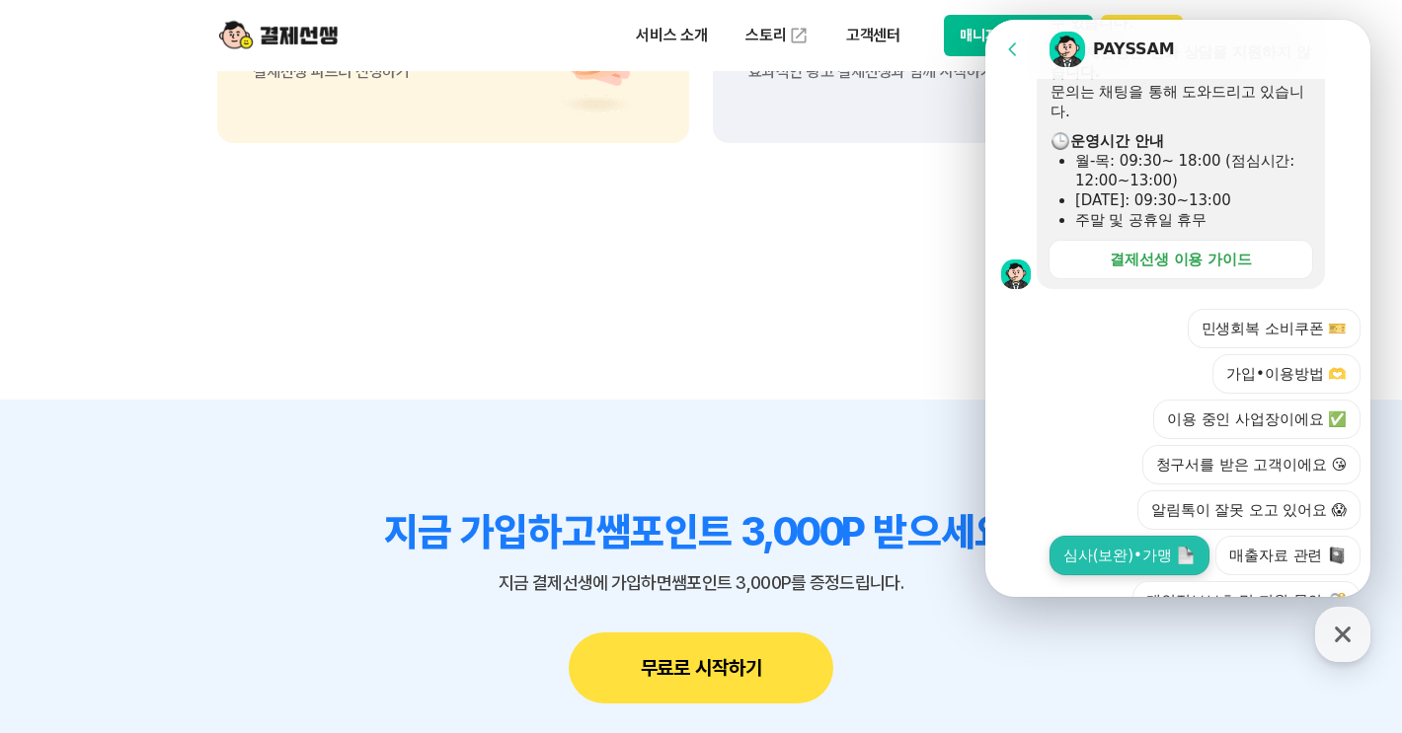
click at [1187, 547] on img at bounding box center [1185, 556] width 18 height 18
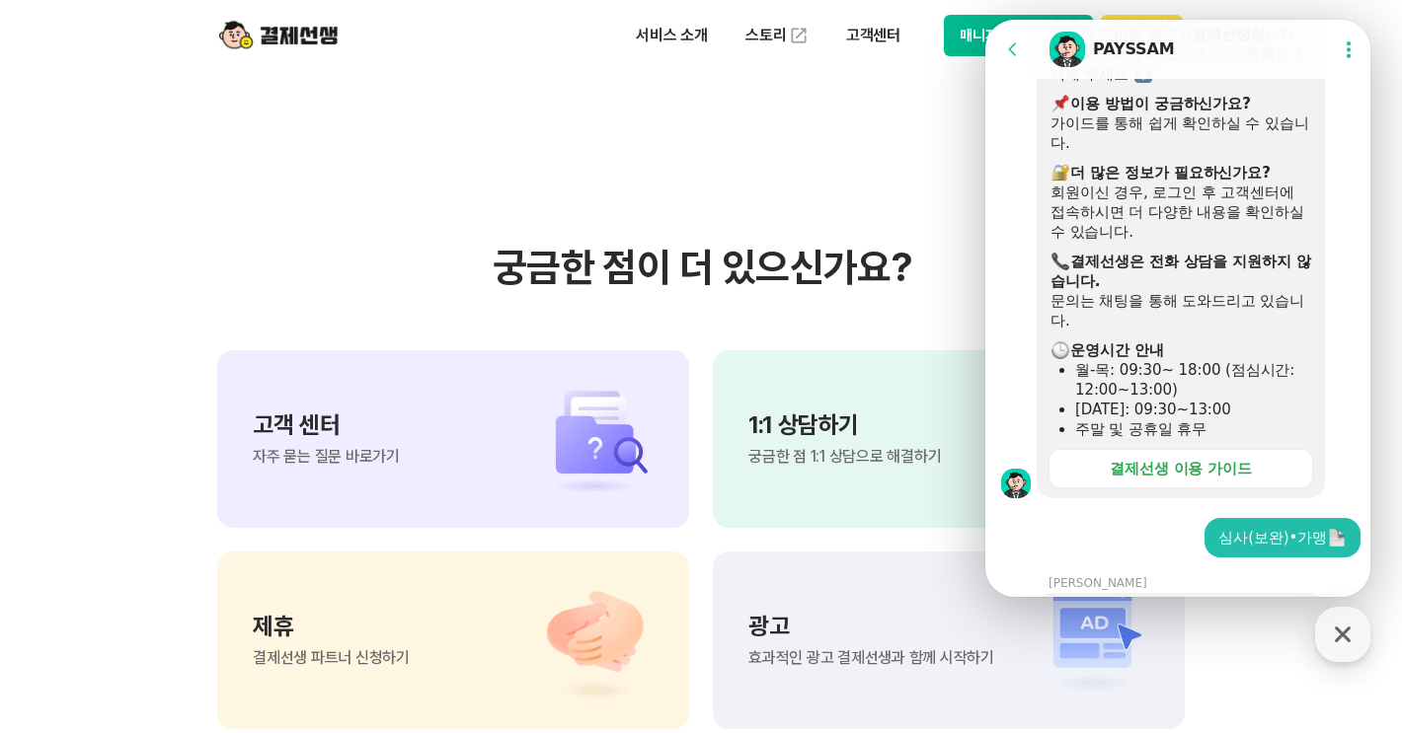
scroll to position [350, 0]
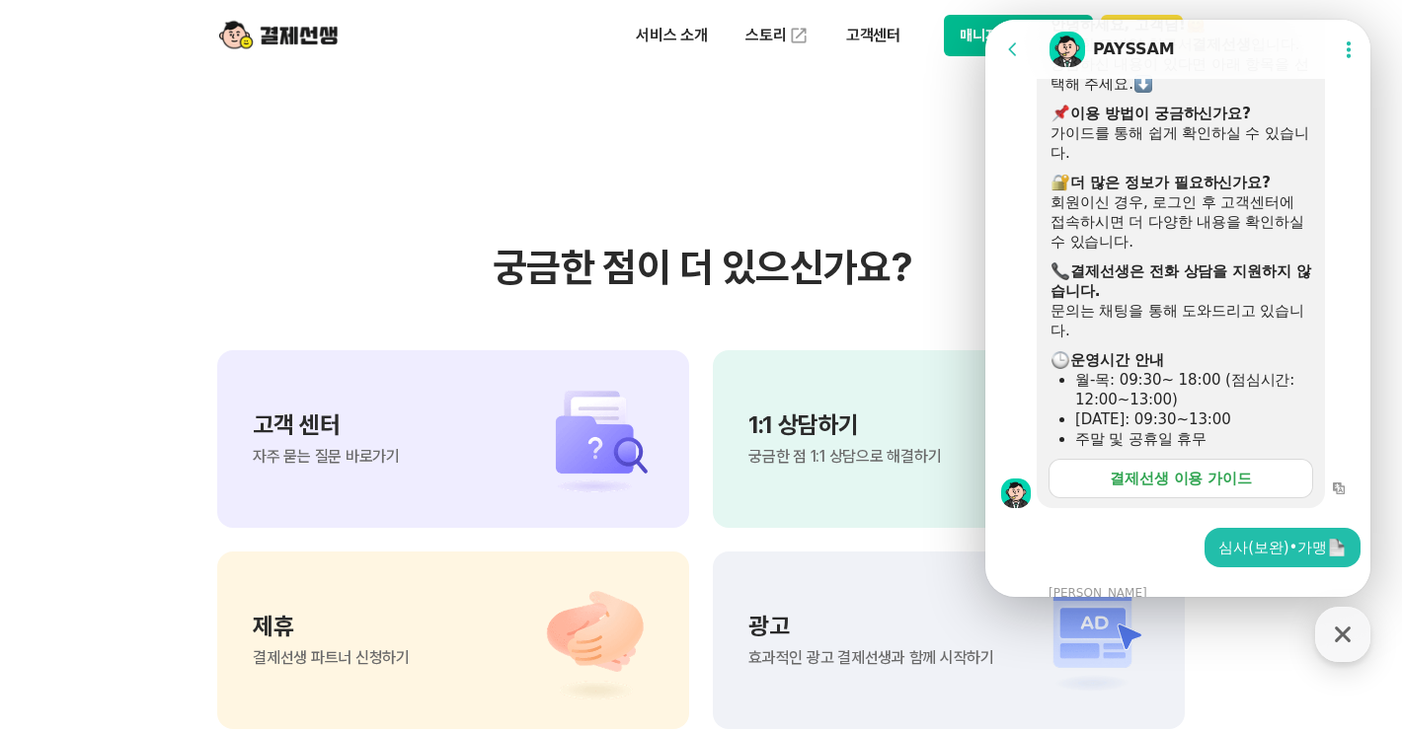
click at [1168, 469] on div "결제선생 이용 가이드" at bounding box center [1180, 479] width 142 height 20
